Goal: Task Accomplishment & Management: Manage account settings

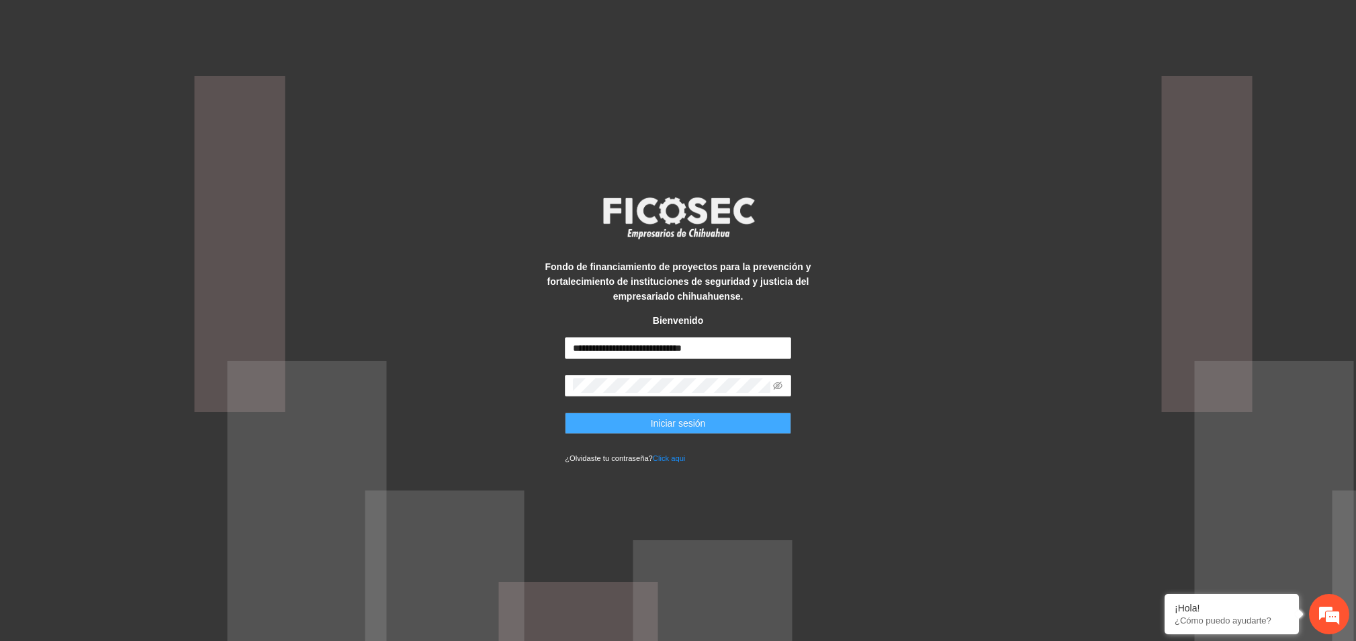
click at [671, 425] on span "Iniciar sesión" at bounding box center [678, 423] width 55 height 15
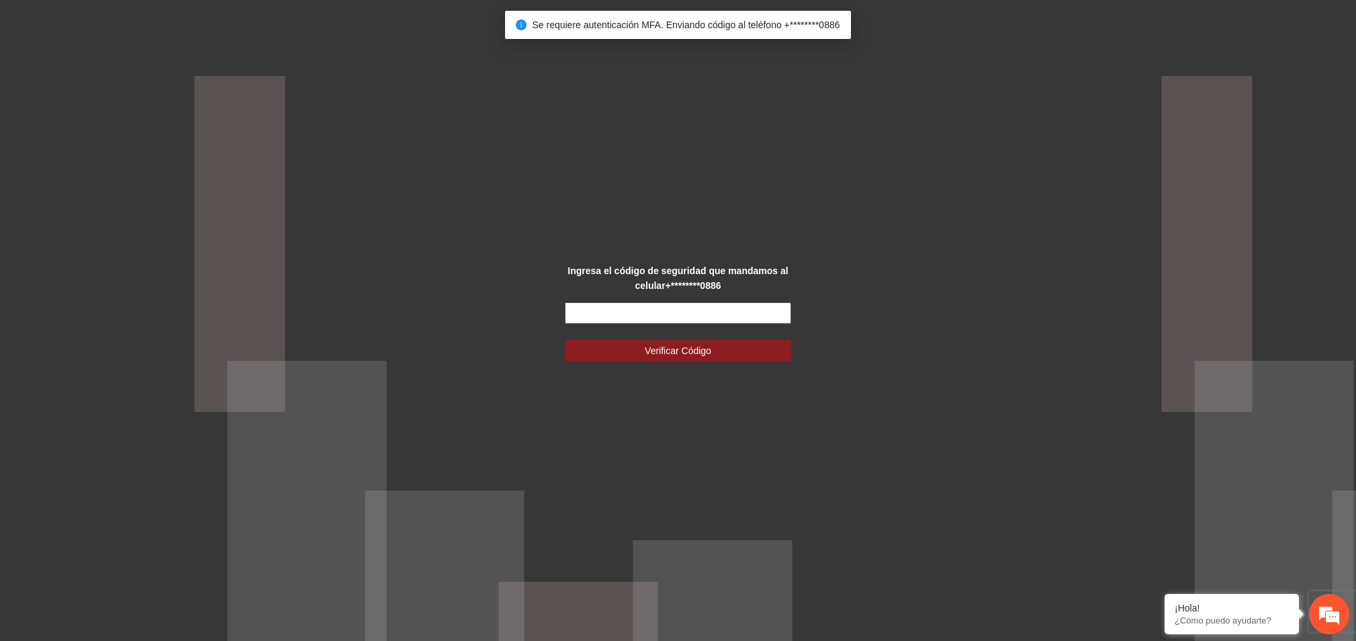
click at [683, 320] on input "text" at bounding box center [678, 312] width 226 height 21
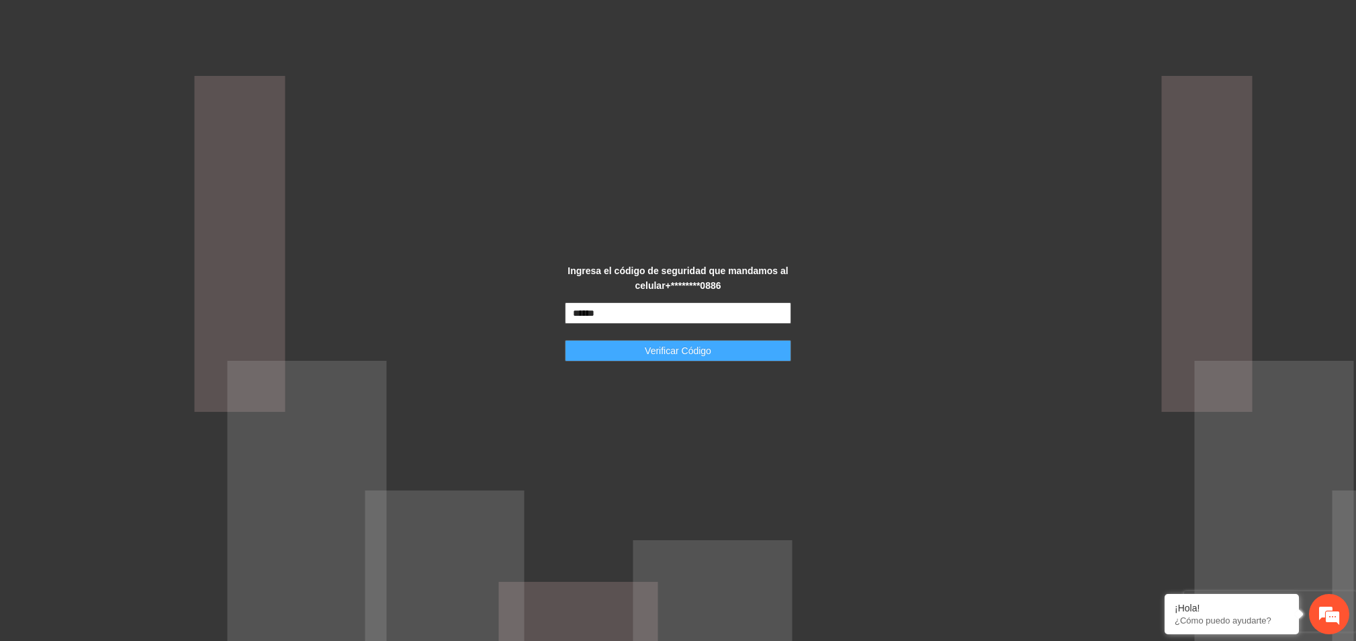
type input "******"
click at [683, 351] on span "Verificar Código" at bounding box center [678, 350] width 67 height 15
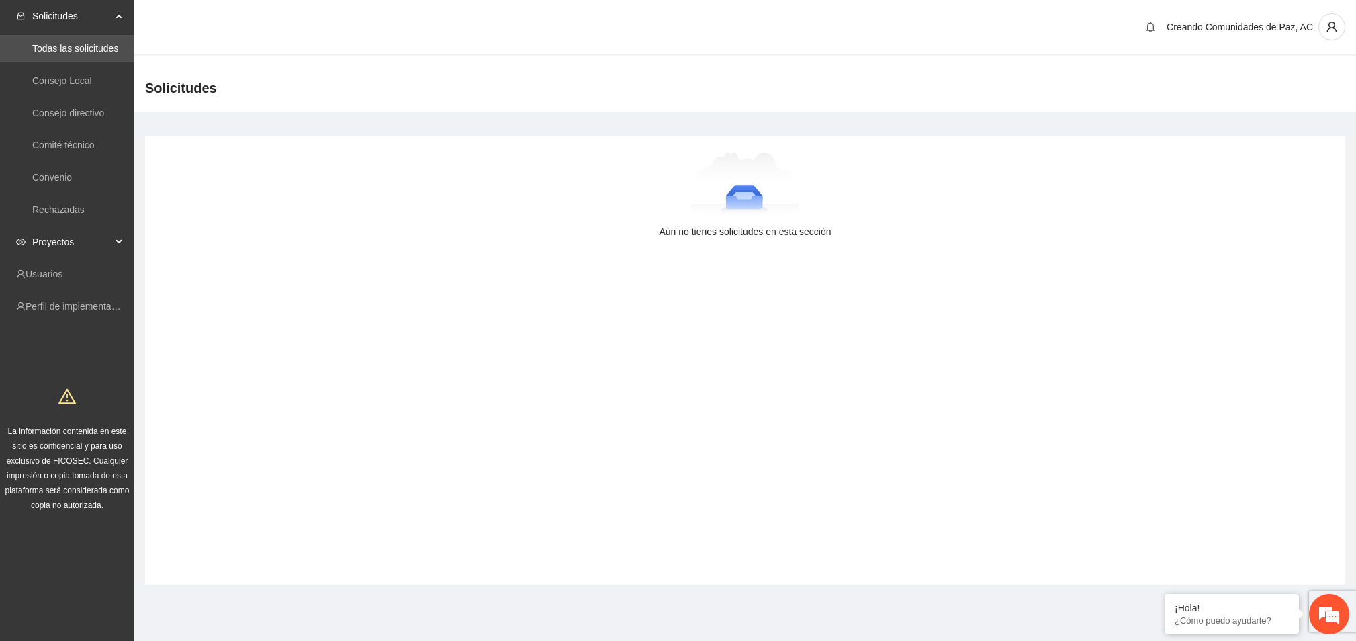
click at [58, 232] on span "Proyectos" at bounding box center [71, 241] width 79 height 27
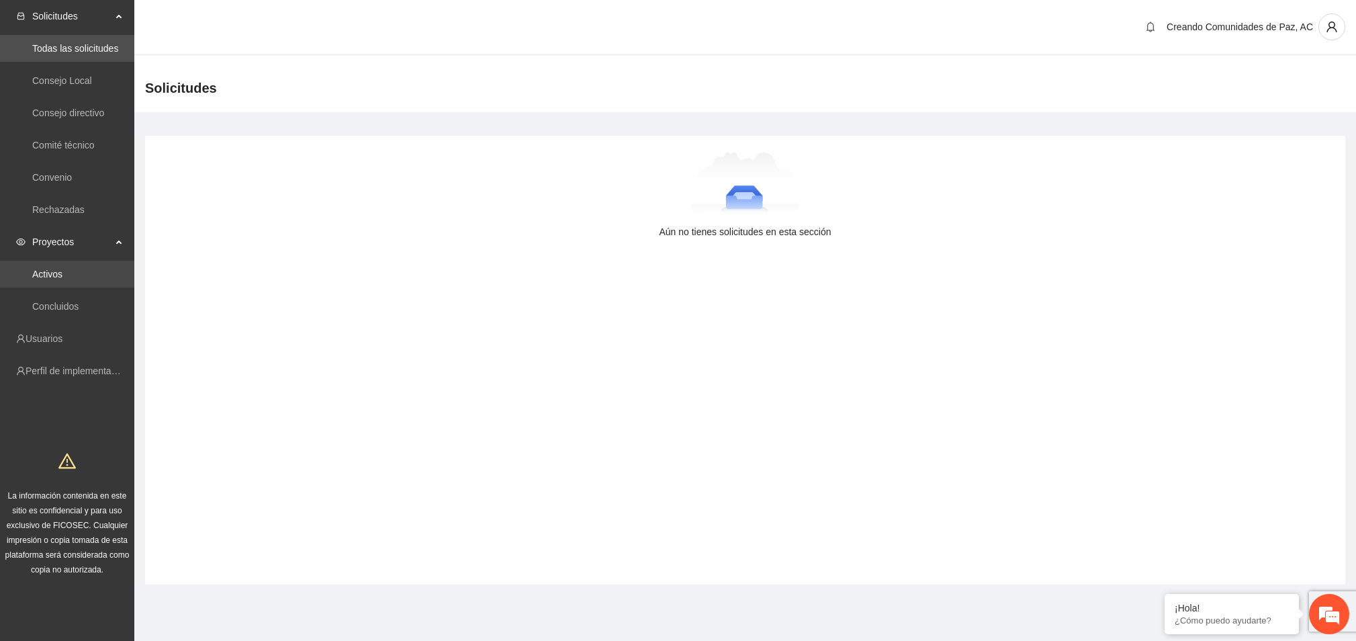
click at [34, 274] on link "Activos" at bounding box center [47, 274] width 30 height 11
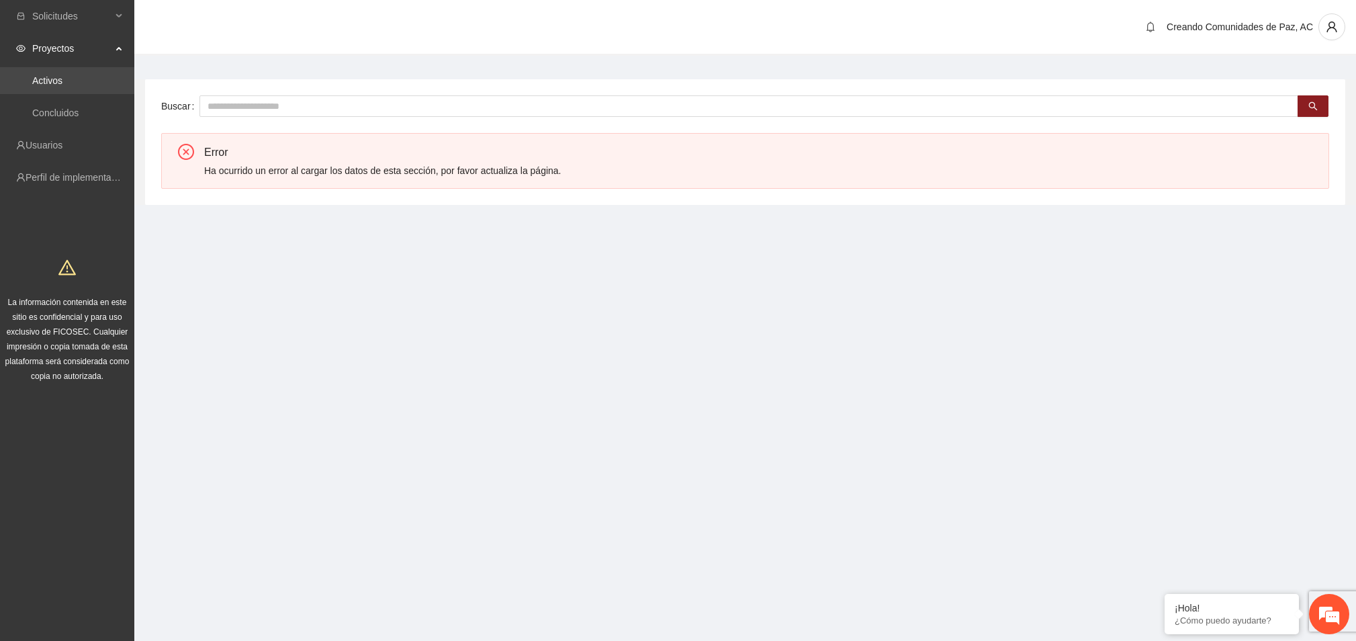
click at [52, 85] on link "Activos" at bounding box center [47, 80] width 30 height 11
